Goal: Task Accomplishment & Management: Manage account settings

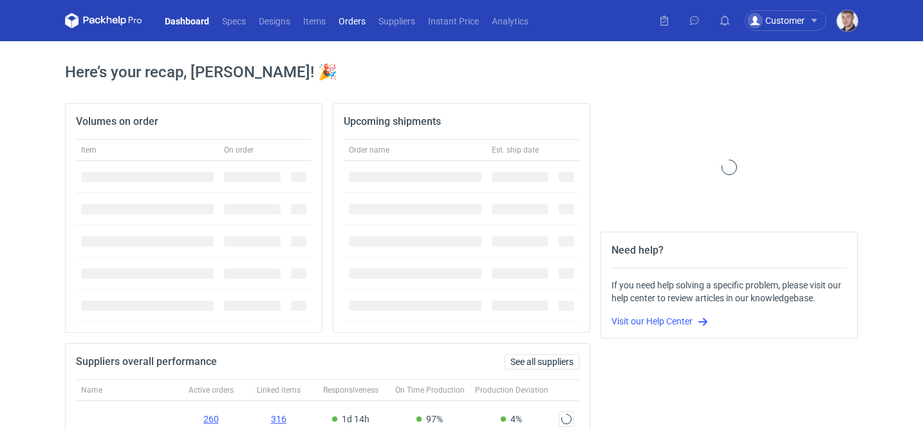
click at [343, 26] on link "Orders" at bounding box center [352, 20] width 40 height 15
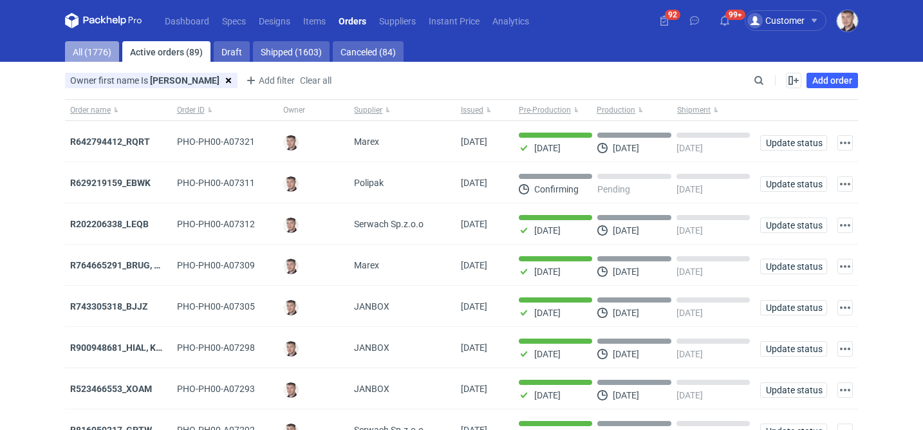
click at [91, 57] on link "All (1776)" at bounding box center [92, 51] width 54 height 21
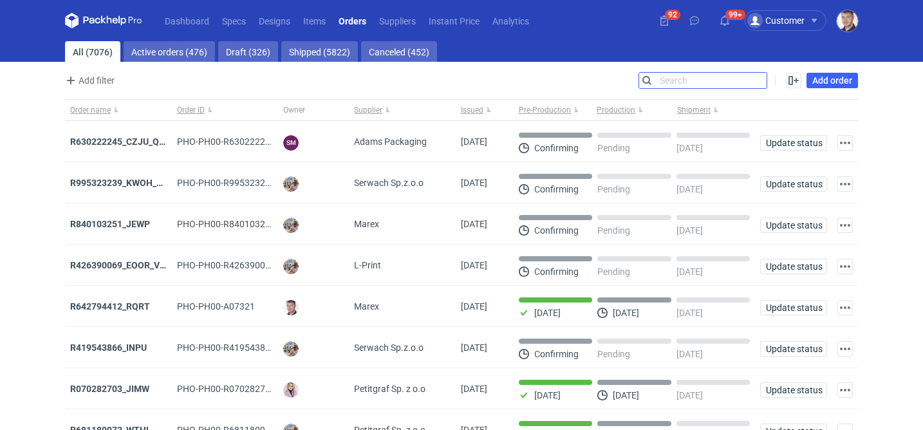
click at [762, 82] on input "Search" at bounding box center [703, 80] width 128 height 15
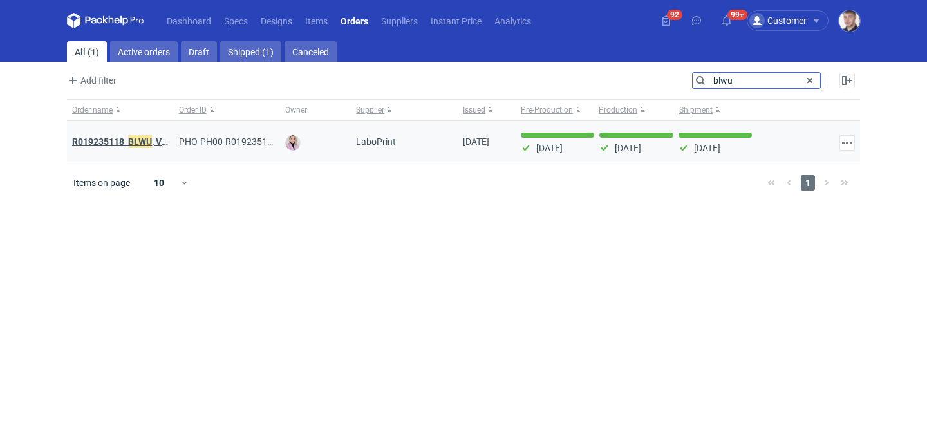
type input "blwu"
click at [113, 142] on strong "R019235118_ BLWU , VUIU, LDHO" at bounding box center [137, 142] width 131 height 14
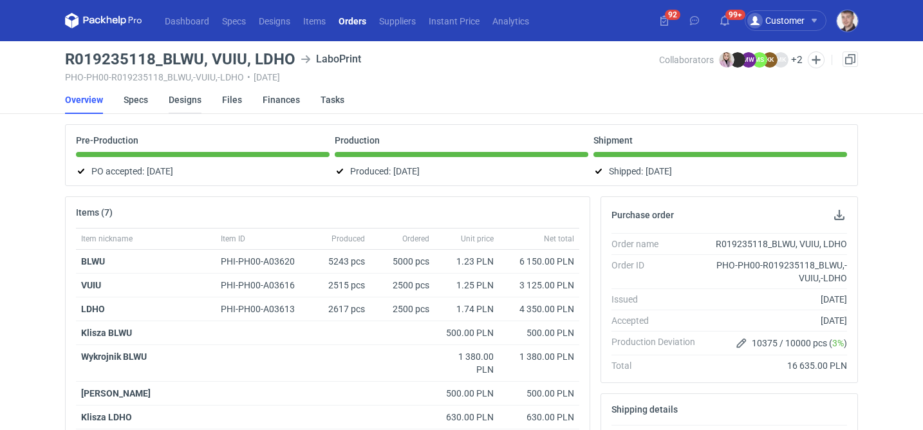
click at [175, 100] on link "Designs" at bounding box center [185, 100] width 33 height 28
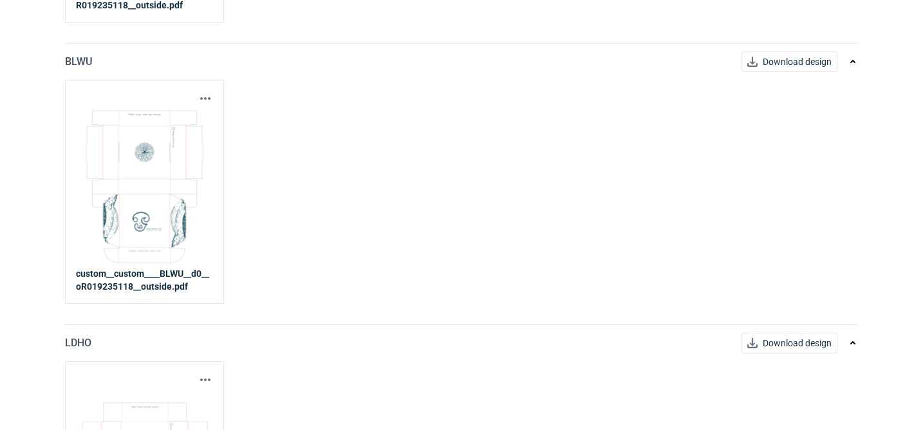
scroll to position [395, 0]
click at [211, 91] on button "button" at bounding box center [205, 97] width 15 height 15
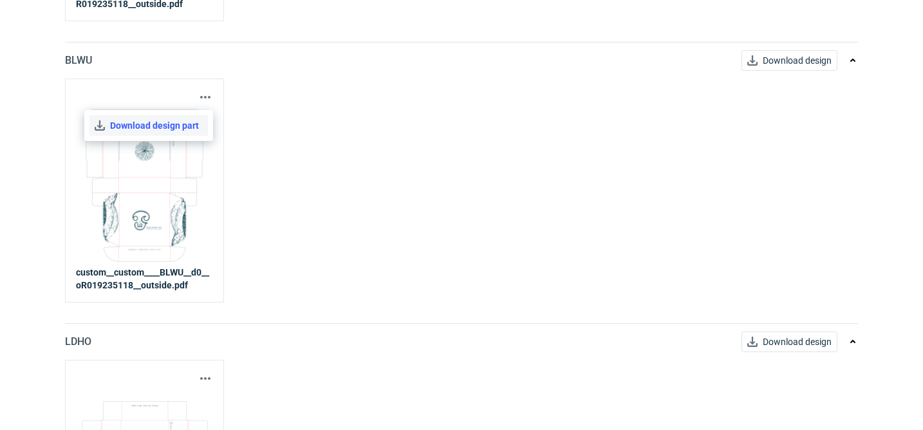
click at [167, 129] on link "Download design part" at bounding box center [149, 125] width 118 height 21
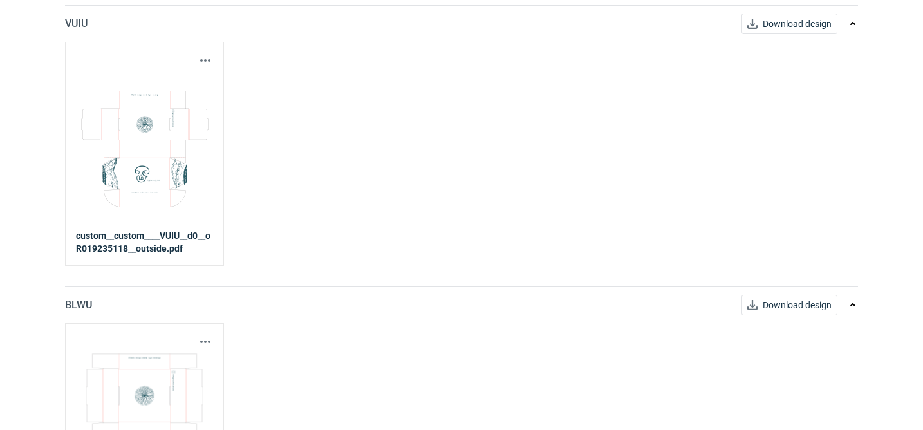
scroll to position [0, 0]
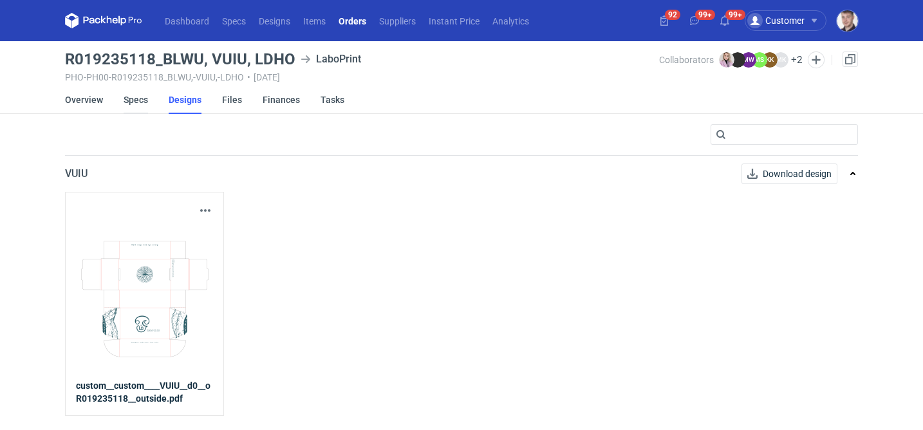
click at [138, 102] on link "Specs" at bounding box center [136, 100] width 24 height 28
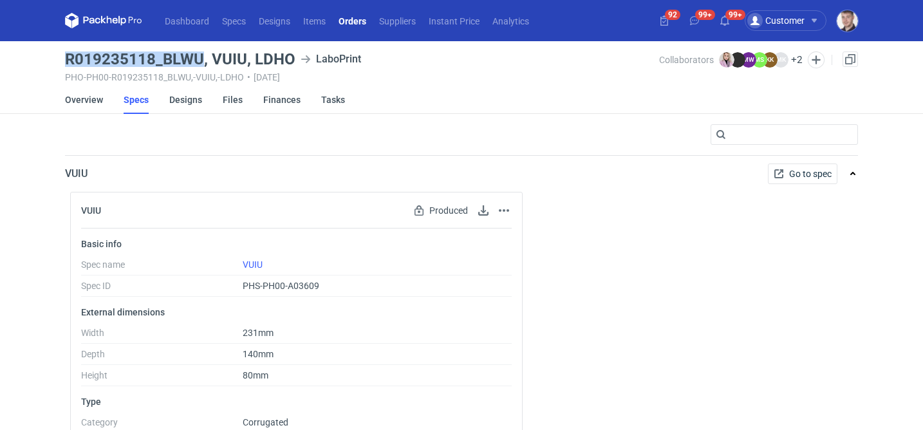
drag, startPoint x: 201, startPoint y: 55, endPoint x: 65, endPoint y: 57, distance: 135.9
click at [65, 57] on h3 "R019235118_BLWU, VUIU, LDHO" at bounding box center [180, 59] width 231 height 15
copy h3 "R019235118_BLWU"
